Goal: Information Seeking & Learning: Learn about a topic

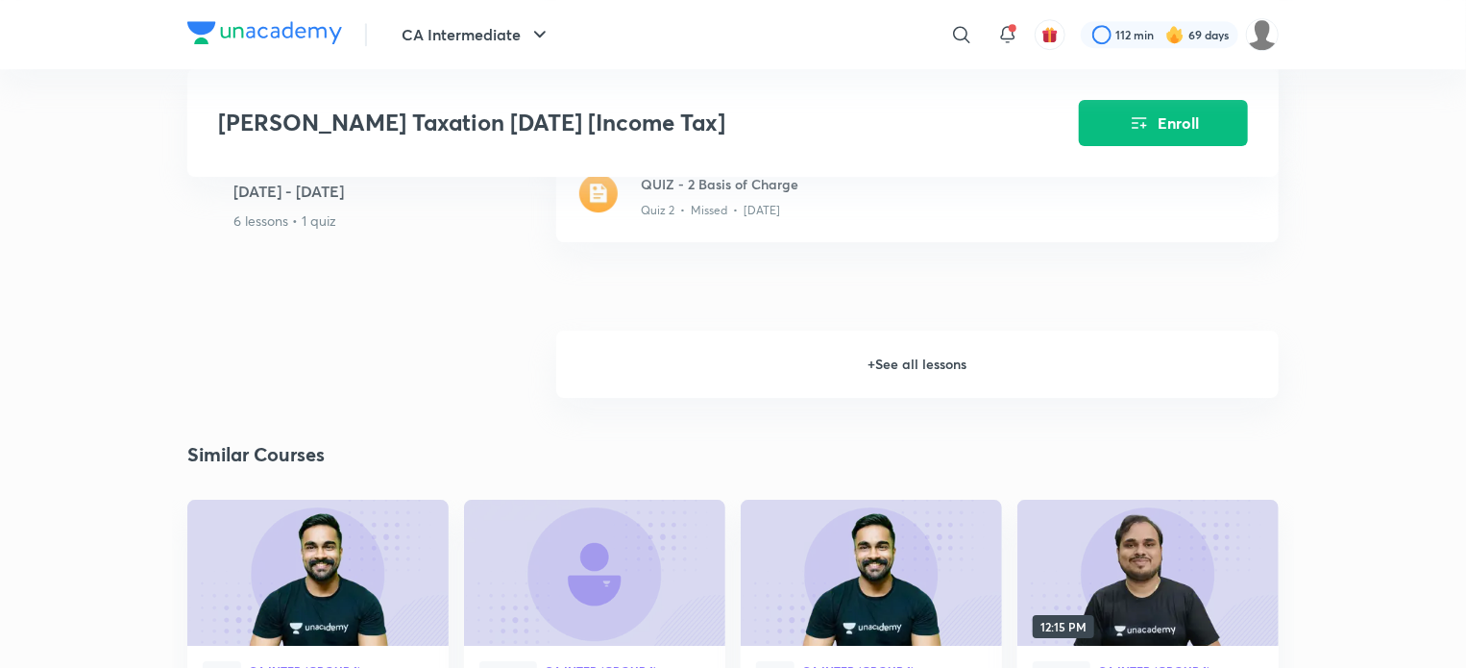
scroll to position [2981, 0]
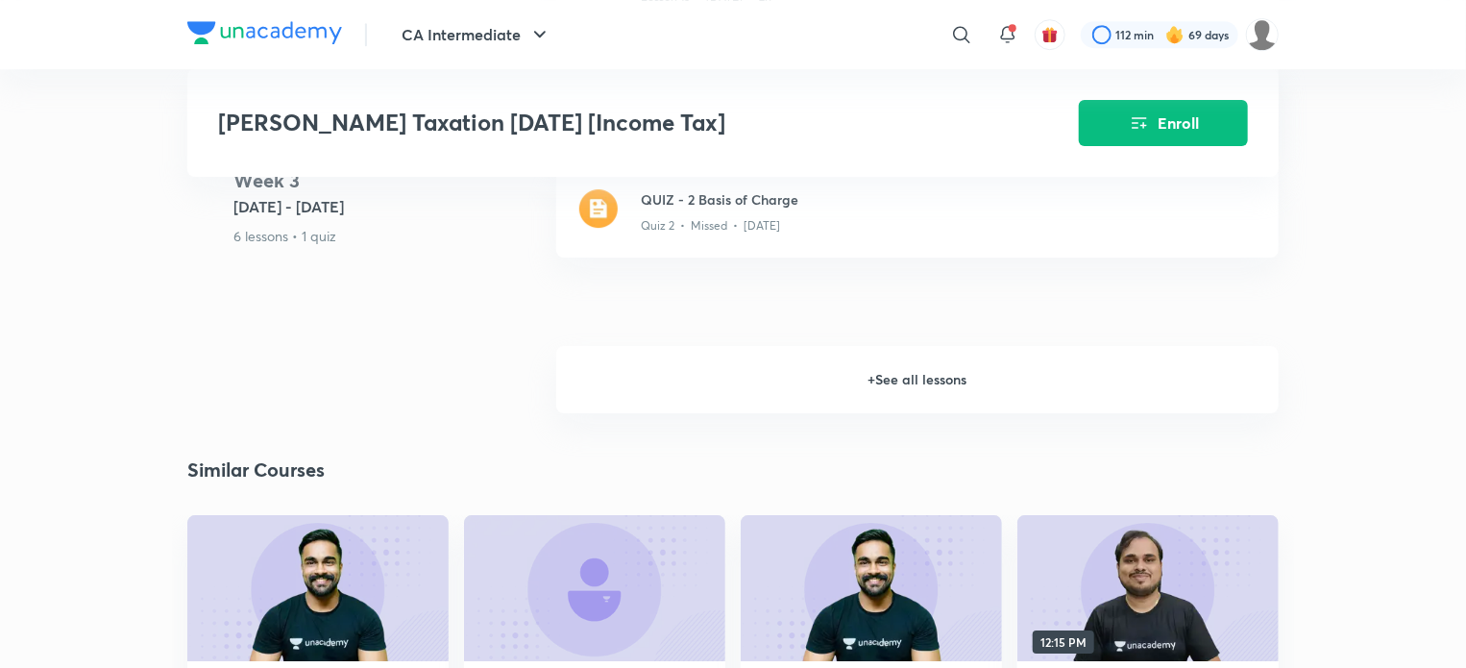
click at [1189, 405] on h6 "+ See all lessons" at bounding box center [917, 379] width 722 height 67
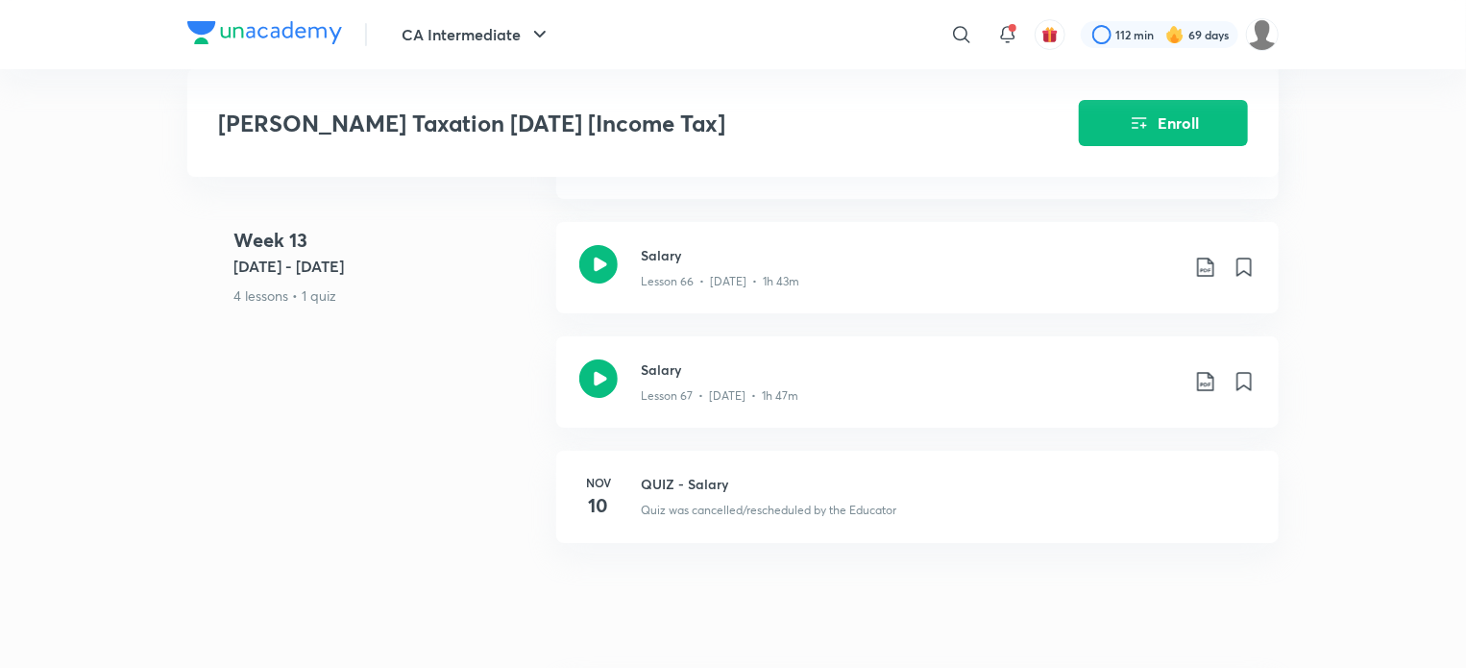
scroll to position [10773, 0]
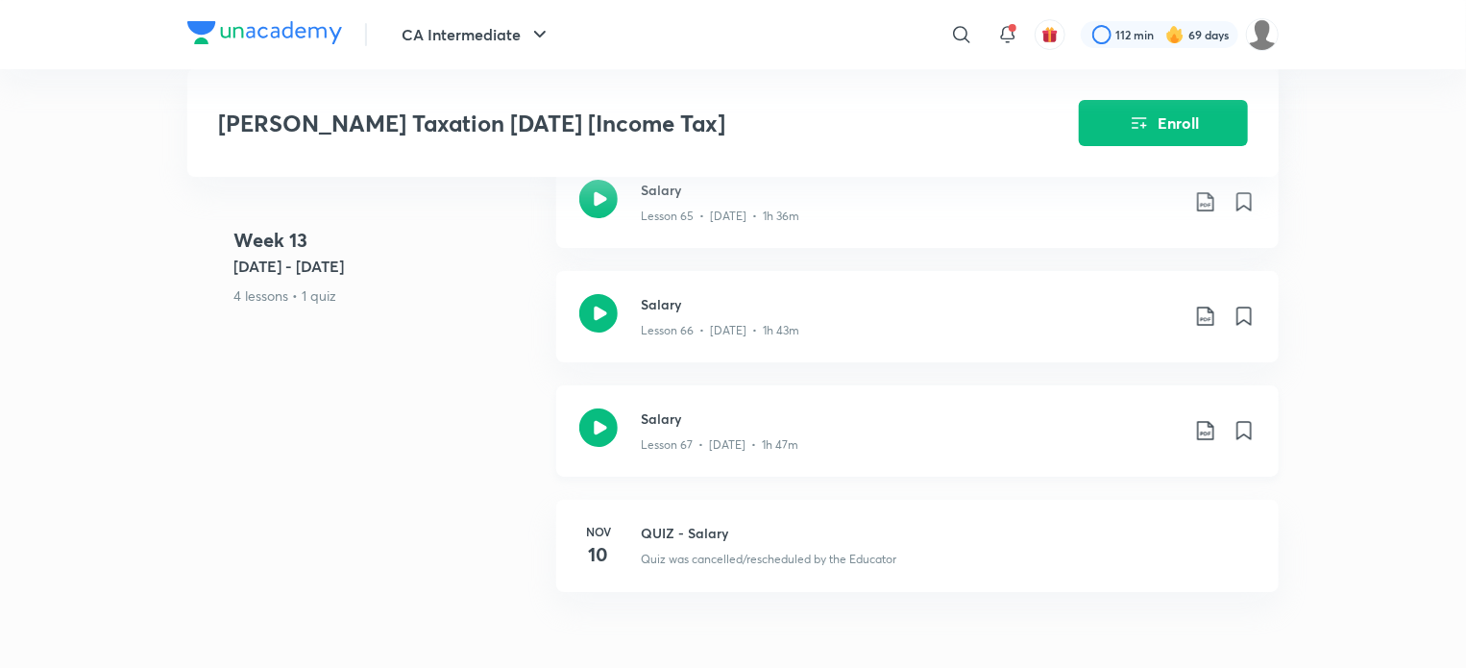
click at [603, 437] on icon at bounding box center [598, 427] width 38 height 38
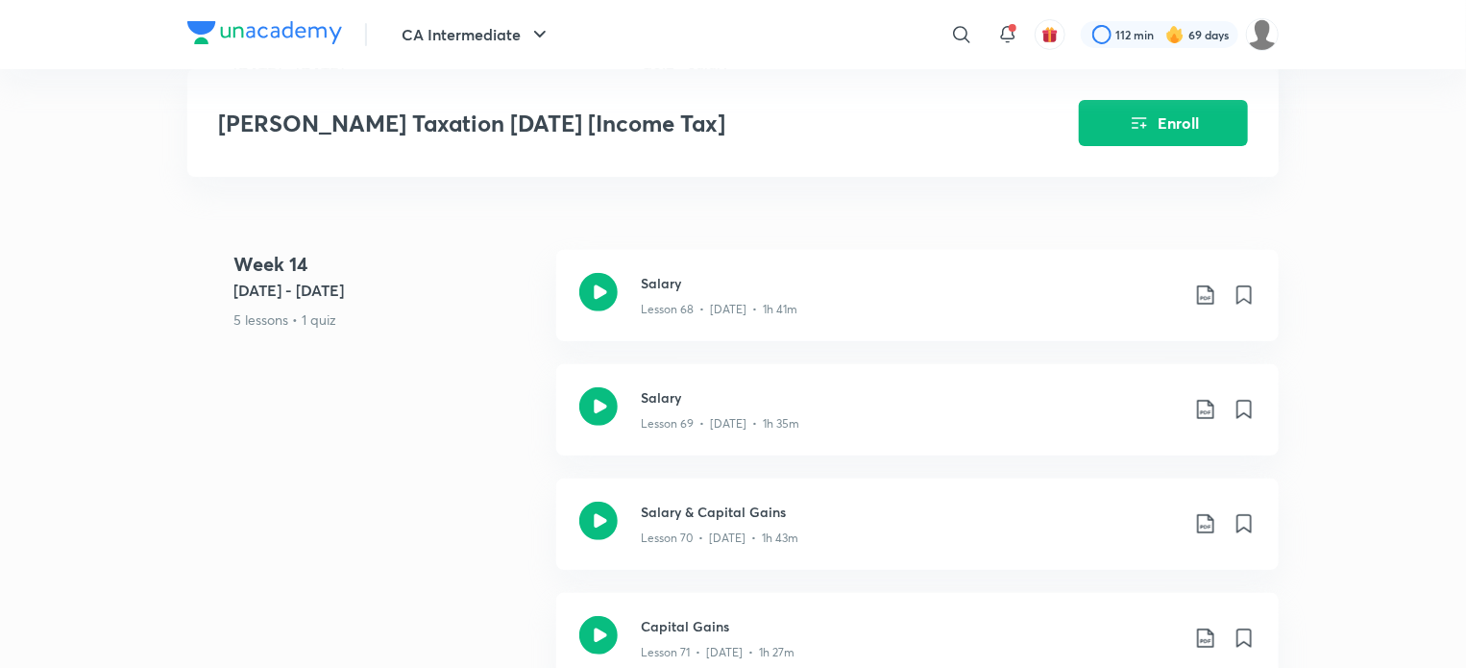
scroll to position [11191, 0]
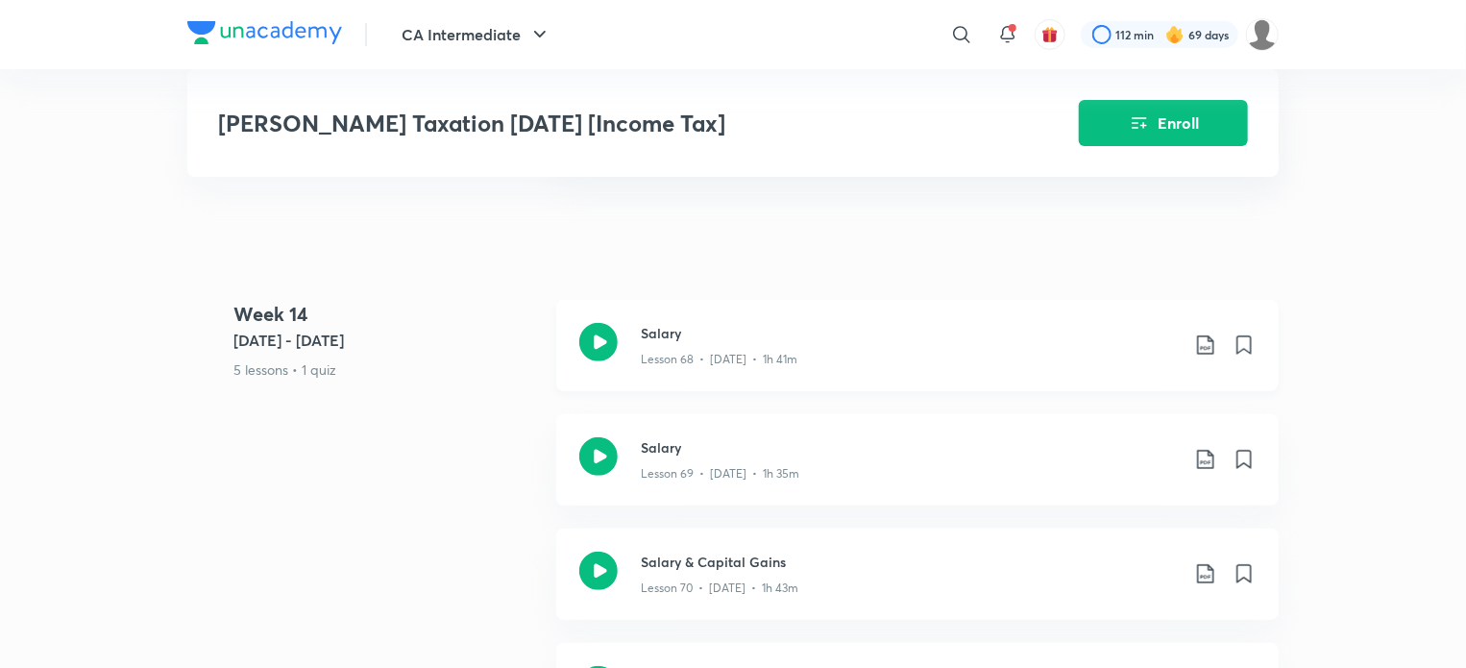
click at [589, 354] on icon at bounding box center [598, 342] width 38 height 38
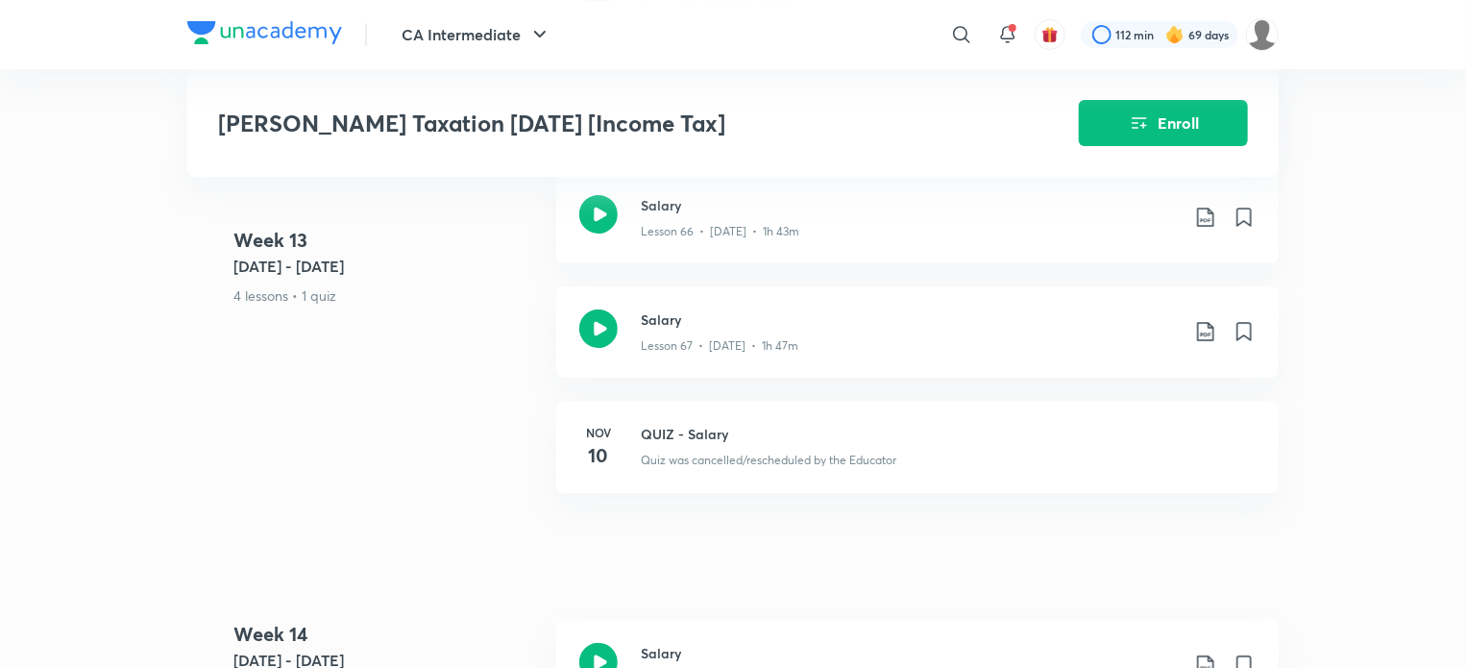
scroll to position [10773, 0]
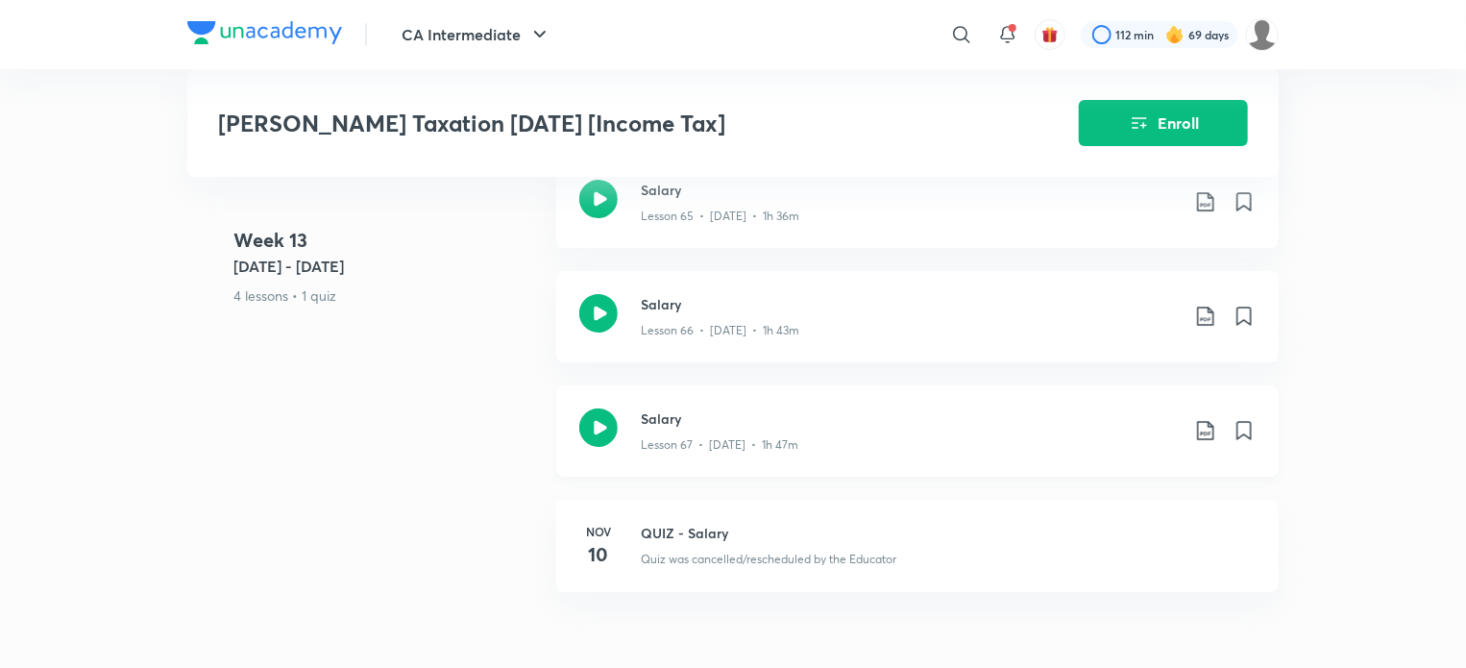
click at [600, 443] on icon at bounding box center [598, 427] width 38 height 38
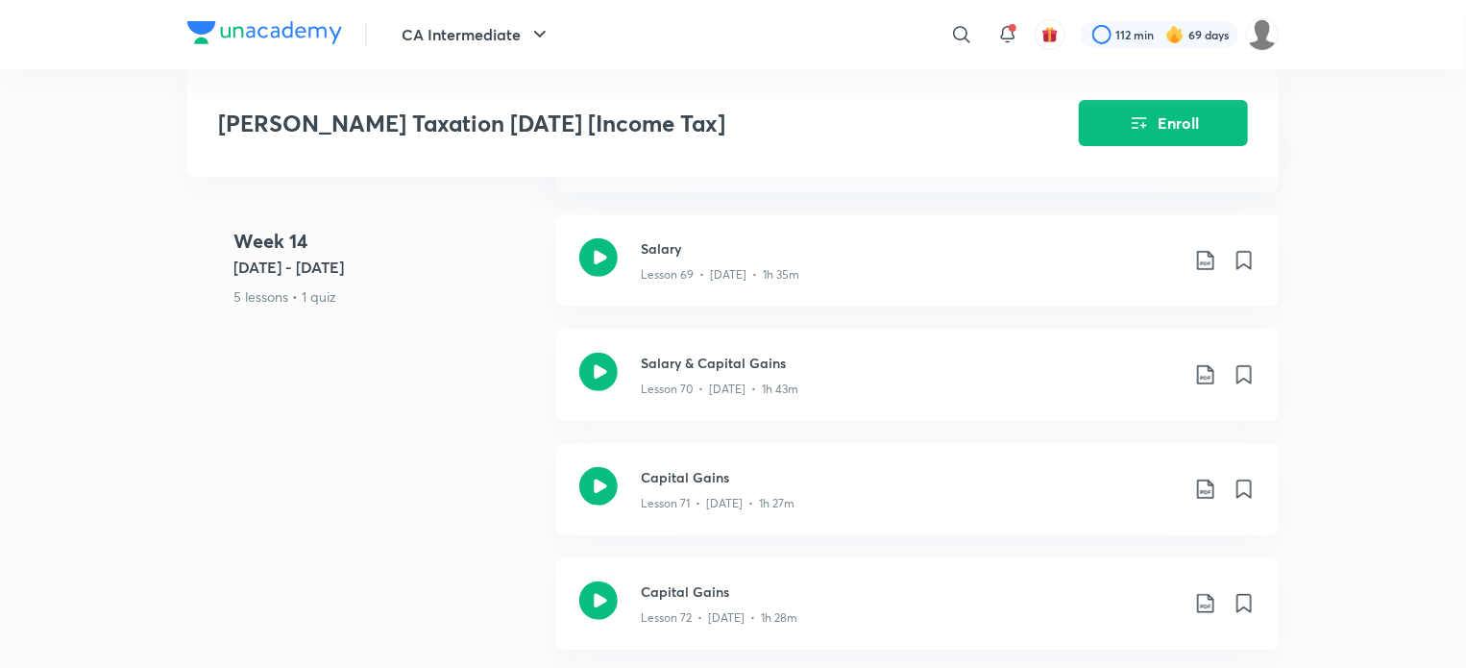
scroll to position [11291, 0]
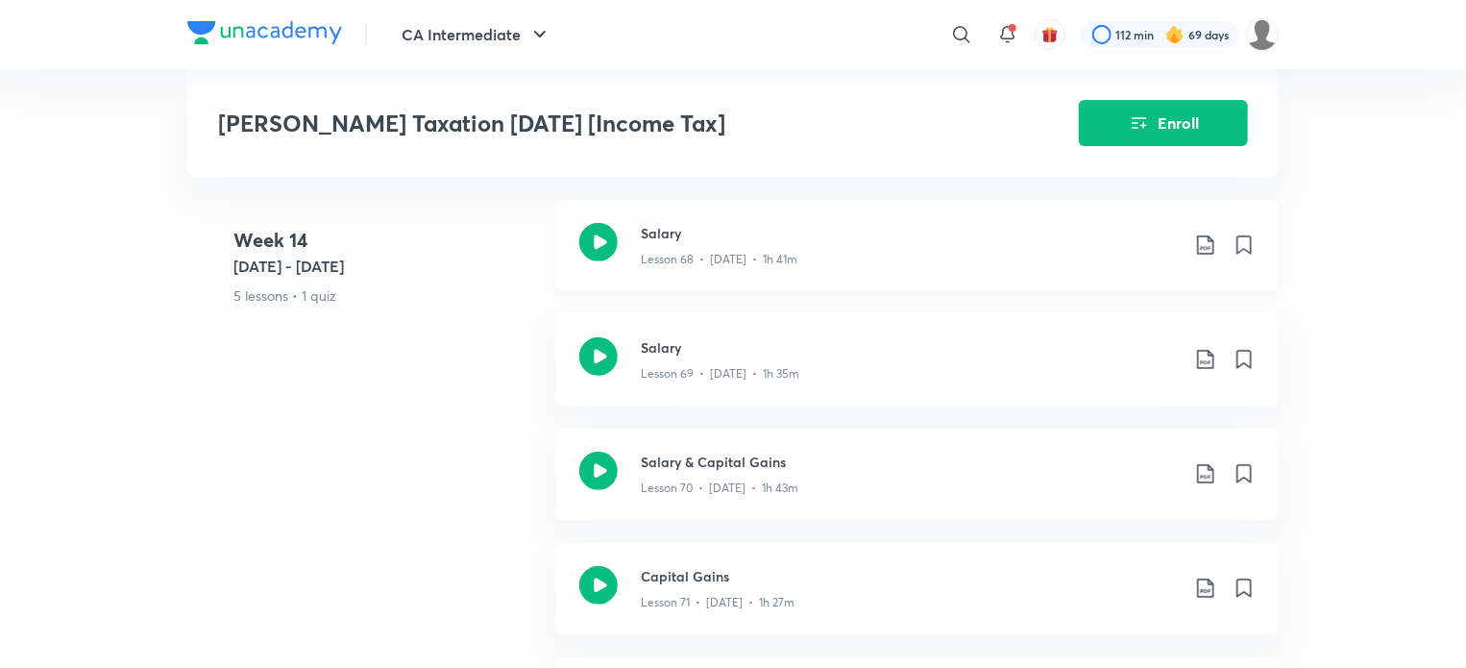
click at [609, 258] on icon at bounding box center [598, 242] width 38 height 38
